Goal: Task Accomplishment & Management: Use online tool/utility

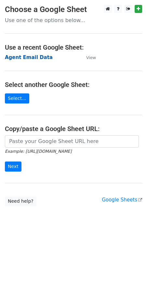
click at [19, 55] on strong "Agent Email Data" at bounding box center [29, 58] width 48 height 6
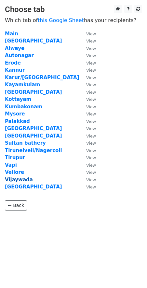
click at [25, 180] on strong "Vijaywada" at bounding box center [19, 180] width 28 height 6
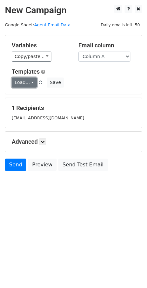
click at [23, 83] on link "Load..." at bounding box center [24, 83] width 25 height 10
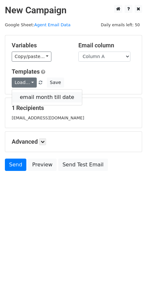
click at [33, 94] on link "email month till date" at bounding box center [47, 97] width 70 height 10
